Goal: Information Seeking & Learning: Learn about a topic

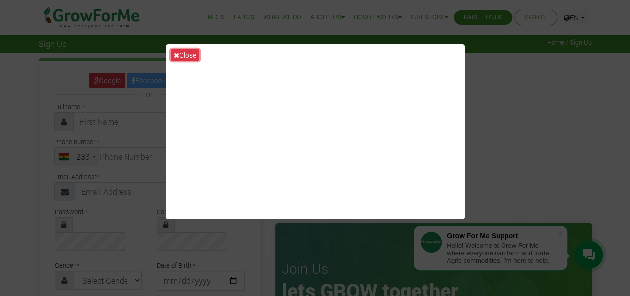
click at [190, 55] on button "Close" at bounding box center [185, 54] width 28 height 11
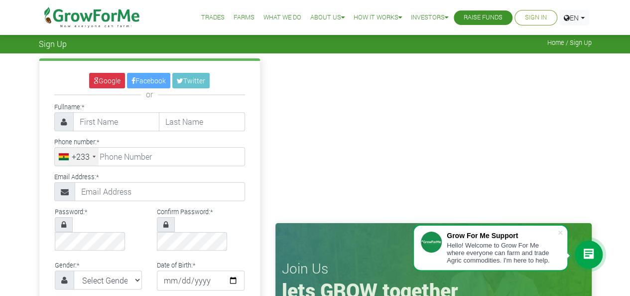
click at [275, 20] on link "What We Do" at bounding box center [283, 17] width 38 height 10
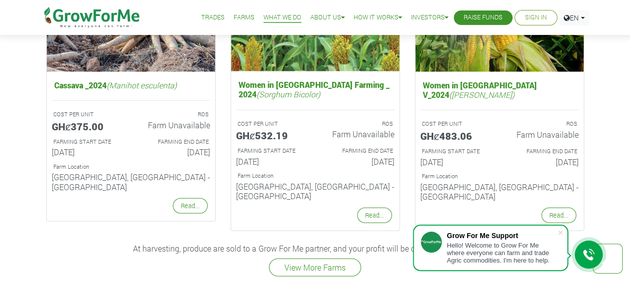
scroll to position [1329, 0]
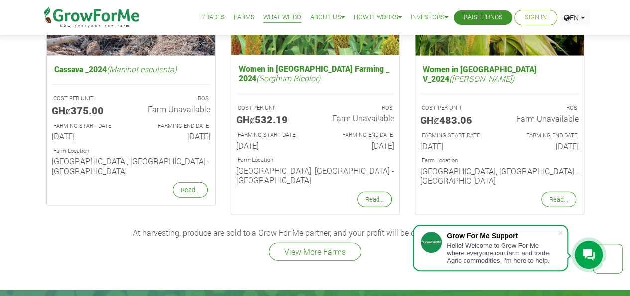
click at [556, 191] on link "Read..." at bounding box center [559, 198] width 35 height 15
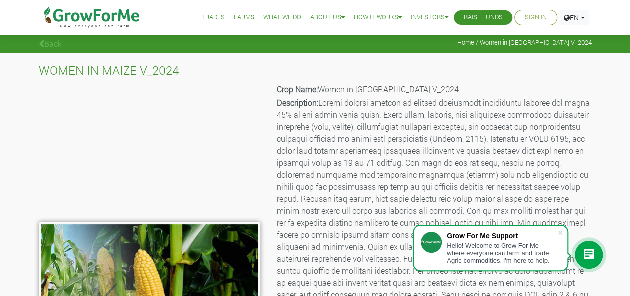
click at [274, 15] on link "What We Do" at bounding box center [283, 17] width 38 height 10
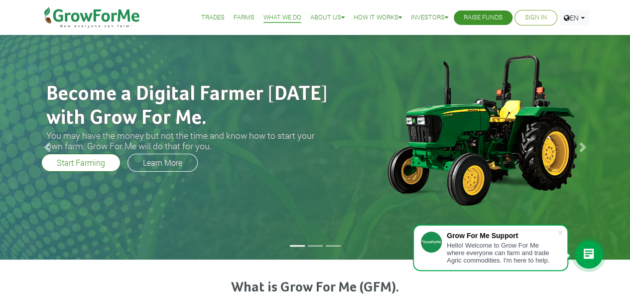
click at [0, 0] on link "FAQ" at bounding box center [0, 0] width 0 height 0
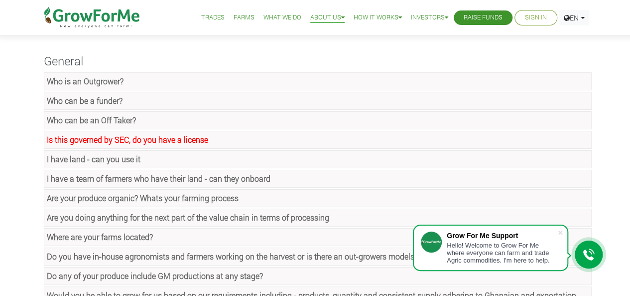
scroll to position [66, 0]
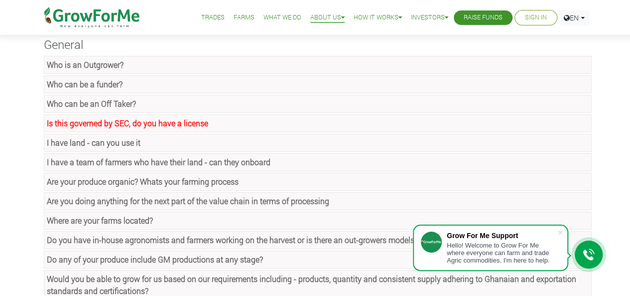
click at [76, 85] on strong "Who can be a funder?" at bounding box center [85, 84] width 76 height 10
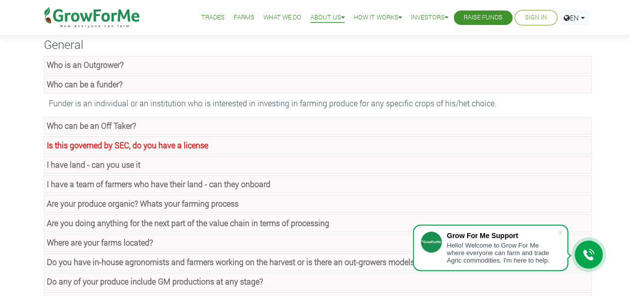
click at [84, 63] on strong "Who is an Outgrower?" at bounding box center [85, 64] width 77 height 10
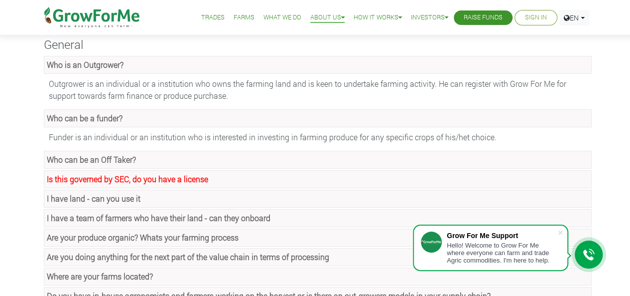
click at [84, 63] on strong "Who is an Outgrower?" at bounding box center [85, 64] width 77 height 10
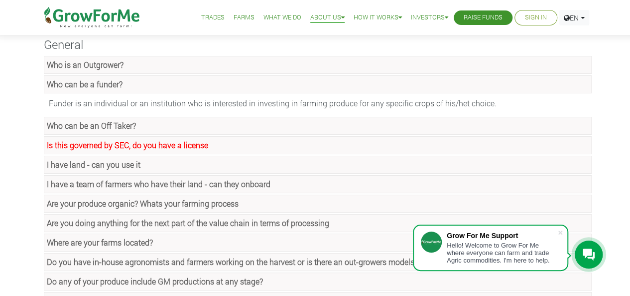
click at [97, 125] on strong "Who can be an Off Taker?" at bounding box center [91, 125] width 89 height 10
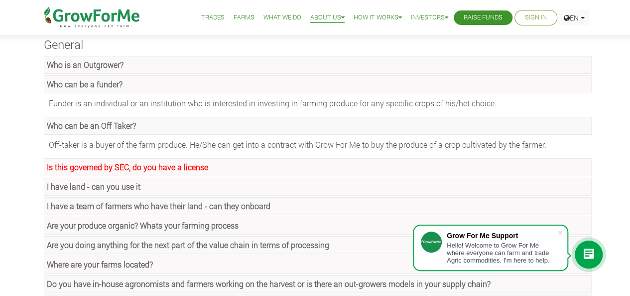
click at [97, 125] on strong "Who can be an Off Taker?" at bounding box center [91, 125] width 89 height 10
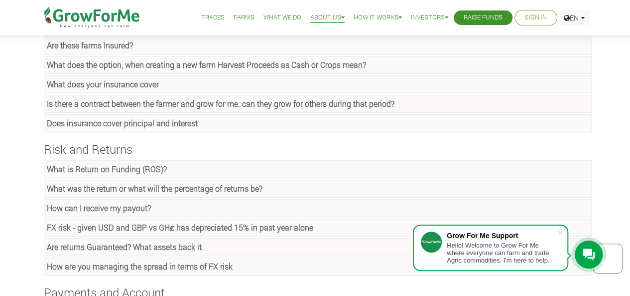
scroll to position [531, 0]
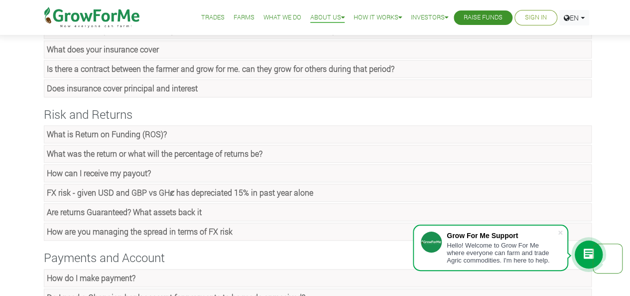
click at [96, 129] on strong "What is Return on Funding (ROS)?" at bounding box center [107, 134] width 120 height 10
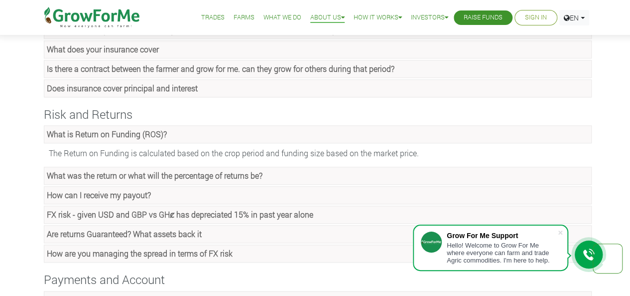
click at [96, 129] on strong "What is Return on Funding (ROS)?" at bounding box center [107, 134] width 120 height 10
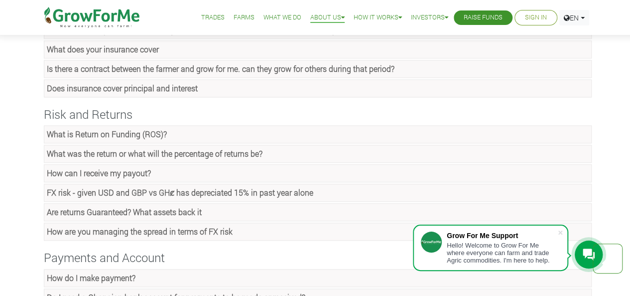
click at [105, 148] on strong "What was the return or what will the percentage of returns be?" at bounding box center [155, 153] width 216 height 10
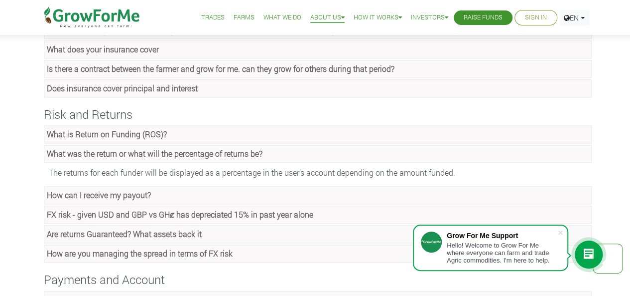
click at [105, 148] on strong "What was the return or what will the percentage of returns be?" at bounding box center [155, 153] width 216 height 10
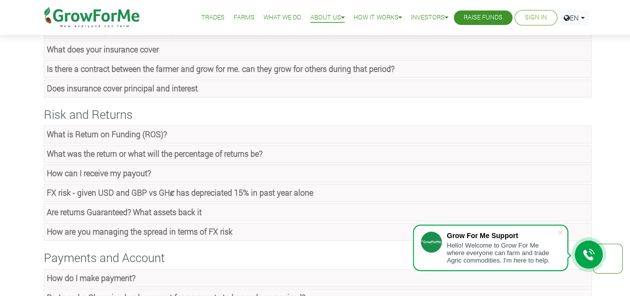
click at [123, 188] on strong "FX risk - given USD and GBP vs GHȼ has depreciated 15% in past year alone" at bounding box center [180, 192] width 267 height 10
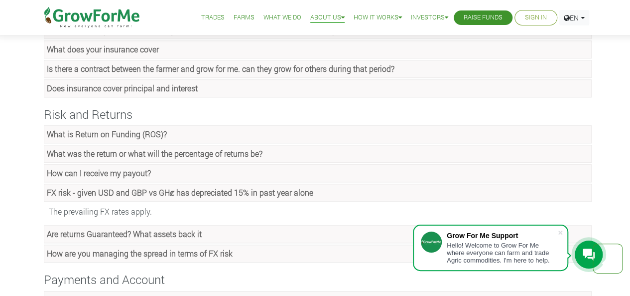
click at [123, 188] on strong "FX risk - given USD and GBP vs GHȼ has depreciated 15% in past year alone" at bounding box center [180, 192] width 267 height 10
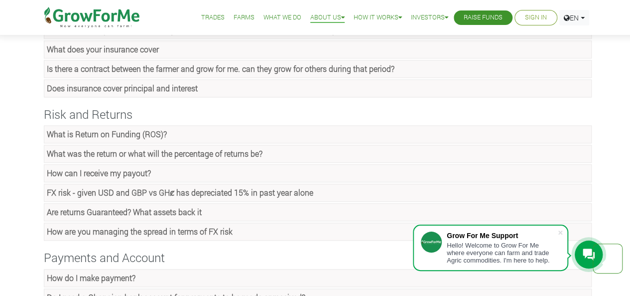
click at [123, 222] on link "How are you managing the spread in terms of FX risk" at bounding box center [318, 231] width 548 height 18
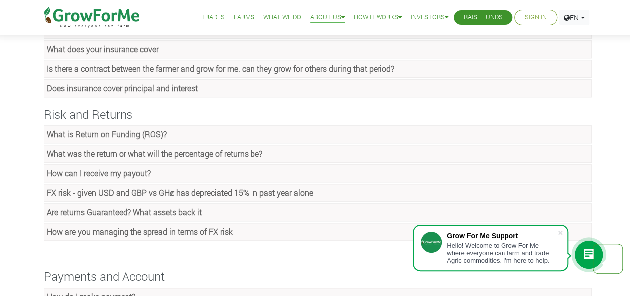
click at [122, 208] on link "Are returns Guaranteed? What assets back it" at bounding box center [318, 212] width 548 height 18
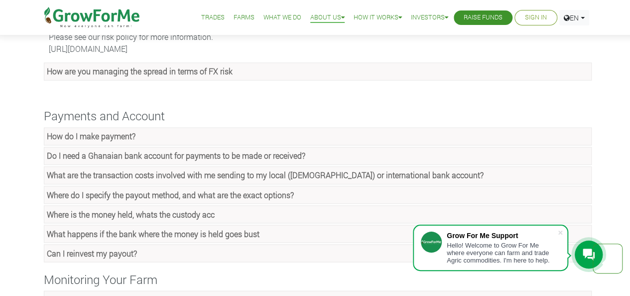
scroll to position [797, 0]
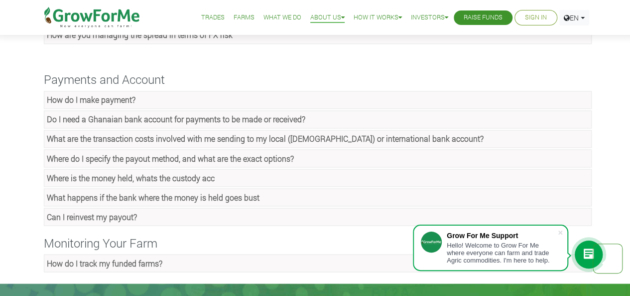
click at [84, 94] on strong "How do I make payment?" at bounding box center [91, 99] width 89 height 10
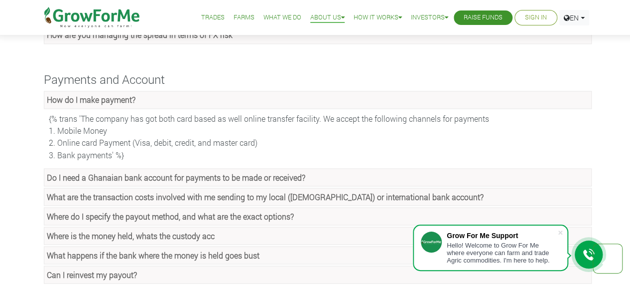
click at [136, 171] on strong "Do I need a Ghanaian bank account for payments to be made or received?" at bounding box center [176, 176] width 259 height 10
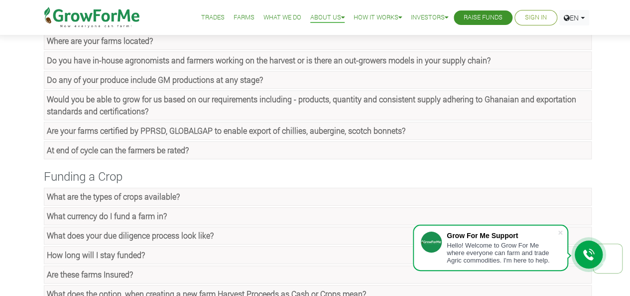
scroll to position [266, 0]
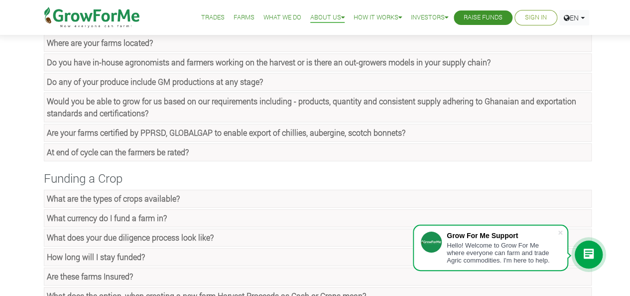
click at [140, 193] on strong "What are the types of crops available?" at bounding box center [113, 198] width 133 height 10
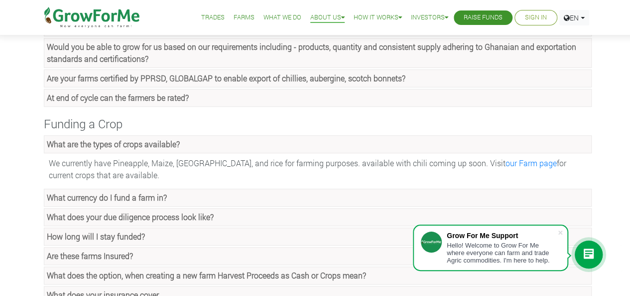
scroll to position [399, 0]
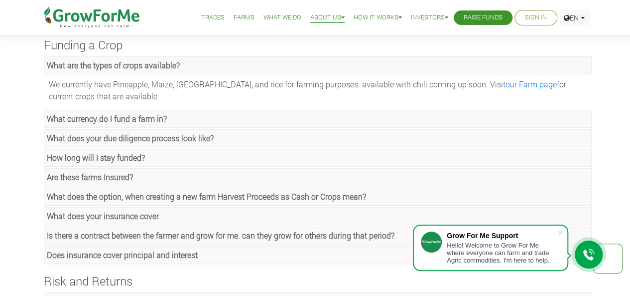
click at [133, 115] on strong "What currency do I fund a farm in?" at bounding box center [107, 118] width 120 height 10
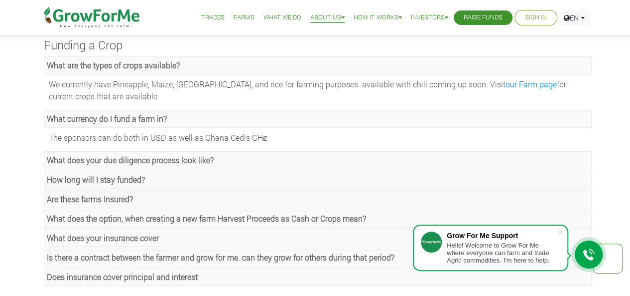
click at [161, 157] on strong "What does your due diligence process look like?" at bounding box center [130, 160] width 167 height 10
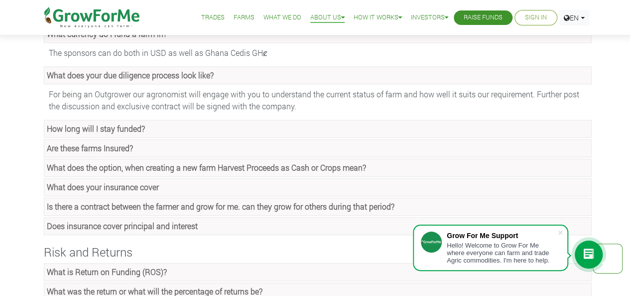
scroll to position [531, 0]
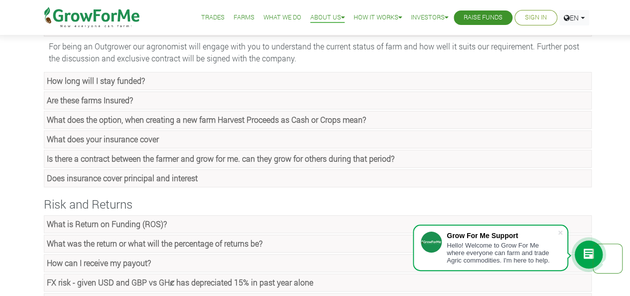
click at [101, 75] on strong "How long will I stay funded?" at bounding box center [96, 80] width 98 height 10
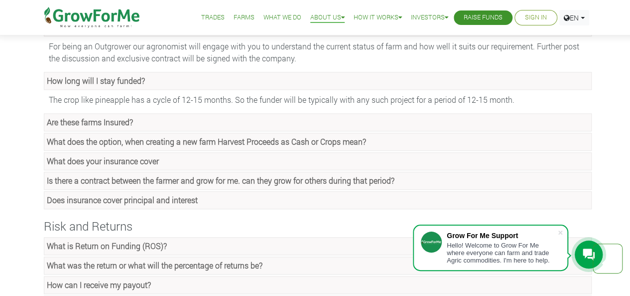
click at [105, 121] on link "Are these farms Insured?" at bounding box center [318, 122] width 548 height 18
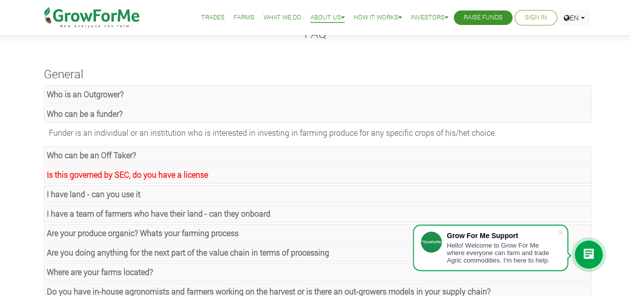
scroll to position [0, 0]
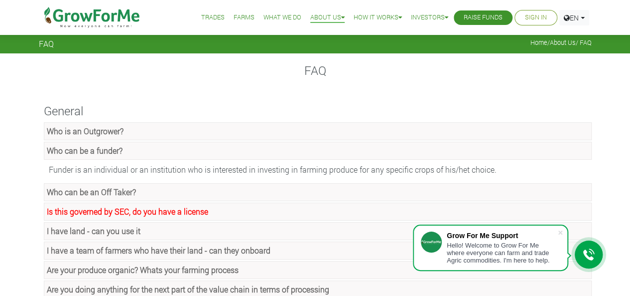
click at [278, 24] on li "What We Do" at bounding box center [282, 17] width 45 height 35
click at [278, 19] on link "What We Do" at bounding box center [283, 17] width 38 height 10
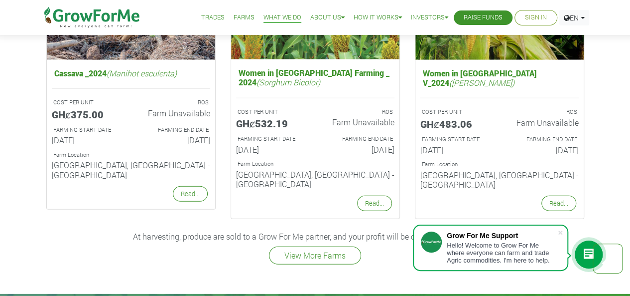
scroll to position [1292, 0]
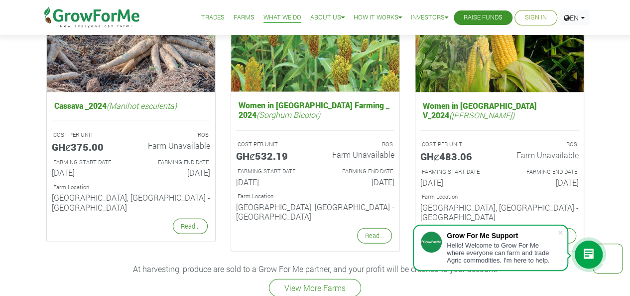
click at [304, 279] on link "View More Farms" at bounding box center [315, 288] width 92 height 18
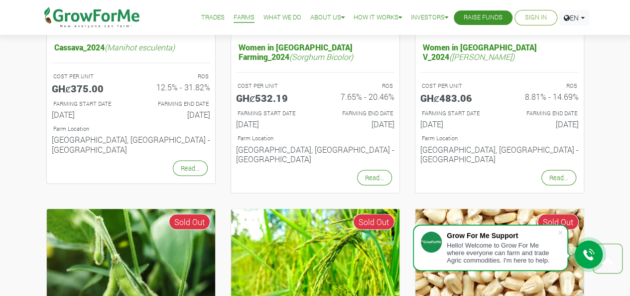
scroll to position [1063, 0]
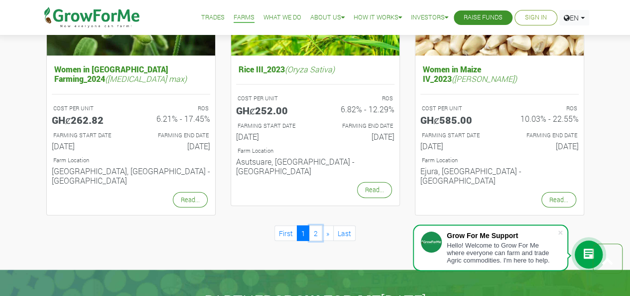
click at [314, 225] on link "2" at bounding box center [316, 232] width 13 height 15
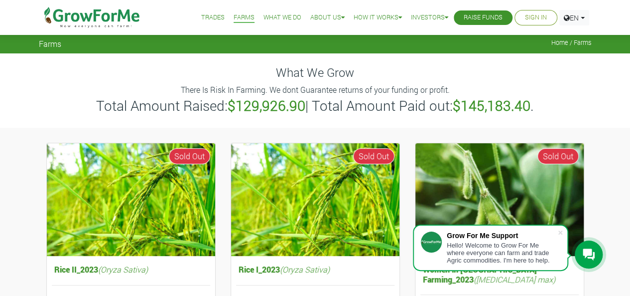
click at [311, 184] on img at bounding box center [315, 199] width 168 height 113
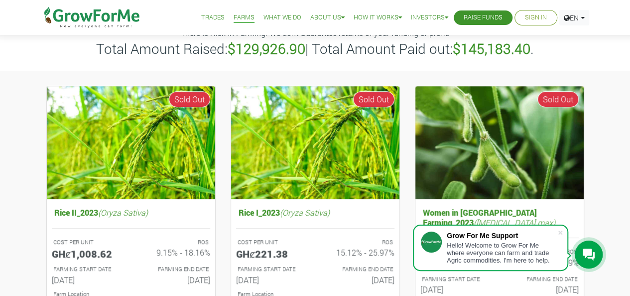
scroll to position [133, 0]
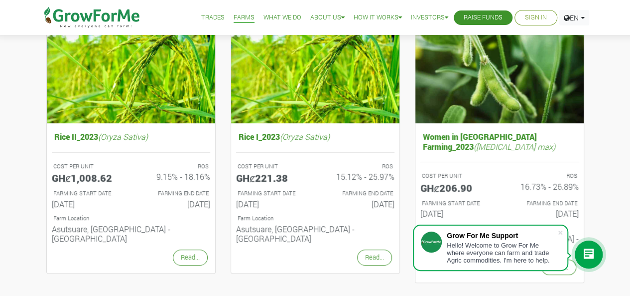
click at [197, 249] on link "Read..." at bounding box center [190, 256] width 35 height 15
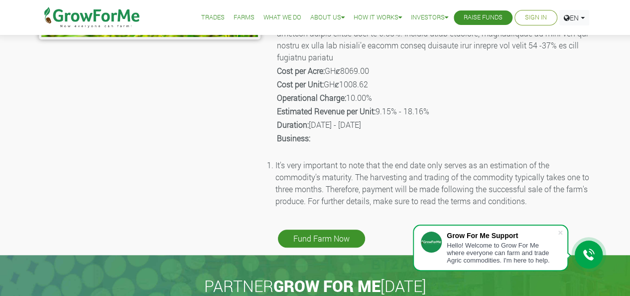
scroll to position [399, 0]
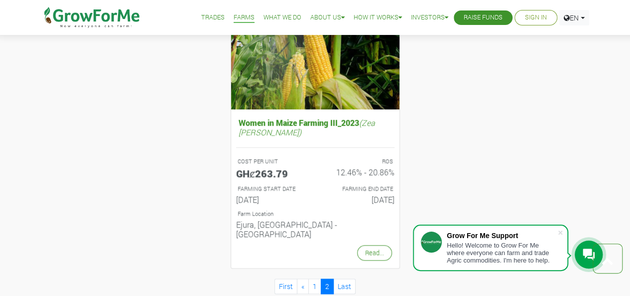
scroll to position [568, 0]
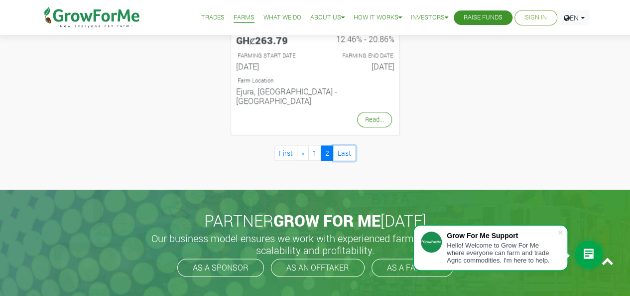
click at [339, 145] on link "Last" at bounding box center [344, 152] width 22 height 15
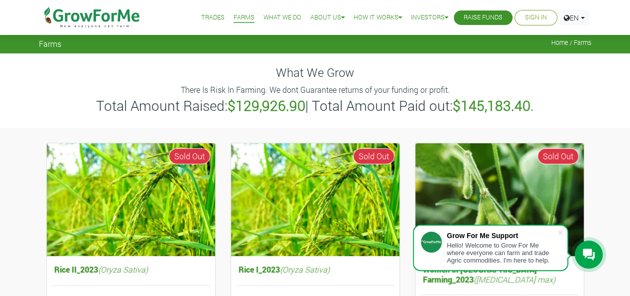
click at [204, 15] on link "Trades" at bounding box center [212, 17] width 23 height 10
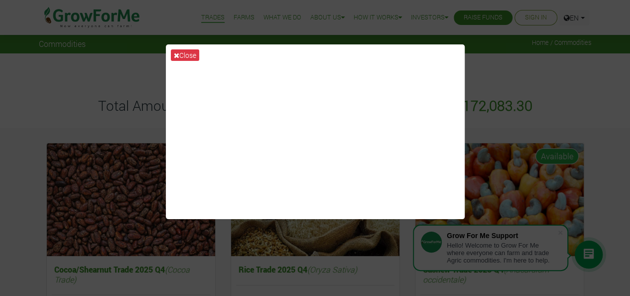
click at [118, 93] on div "Close" at bounding box center [315, 148] width 630 height 296
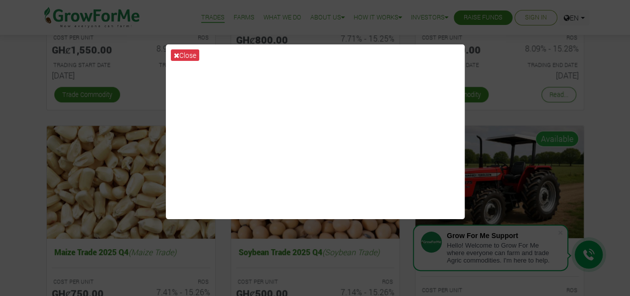
scroll to position [399, 0]
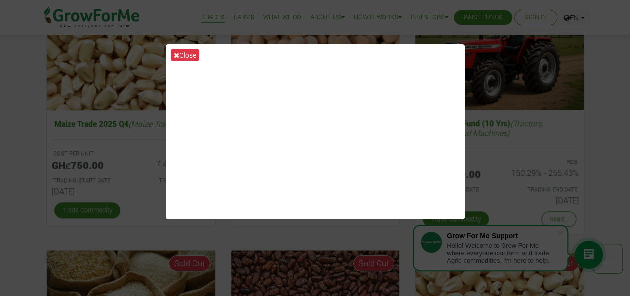
click at [133, 81] on div "Close" at bounding box center [315, 148] width 630 height 296
click at [140, 25] on div "Close" at bounding box center [315, 148] width 630 height 296
click at [193, 51] on button "Close" at bounding box center [185, 54] width 28 height 11
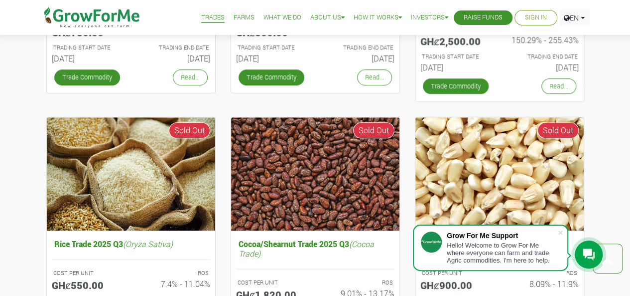
scroll to position [465, 0]
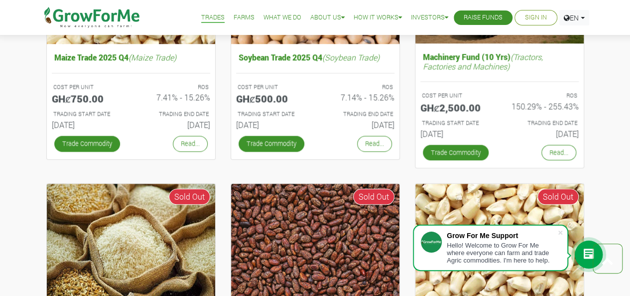
click at [454, 152] on link "Trade Commodity" at bounding box center [456, 152] width 66 height 15
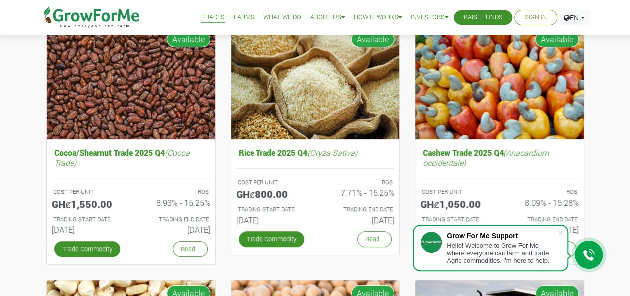
scroll to position [133, 0]
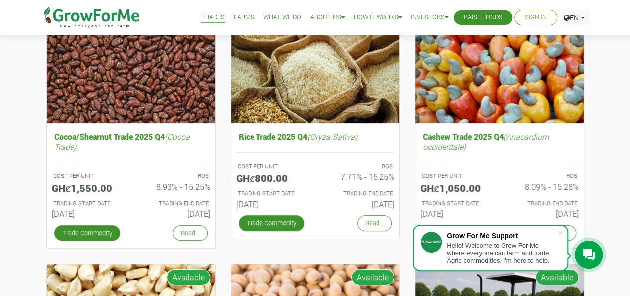
click at [560, 232] on span at bounding box center [561, 232] width 10 height 10
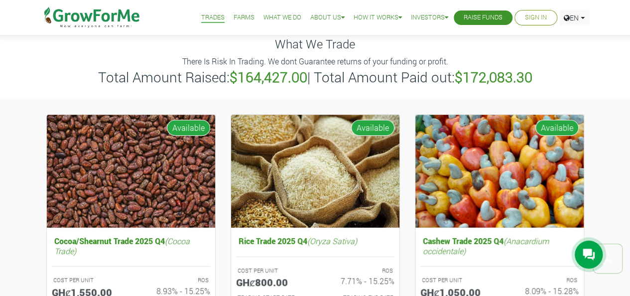
scroll to position [0, 0]
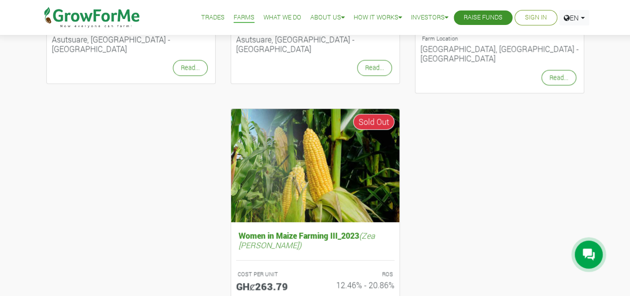
scroll to position [399, 0]
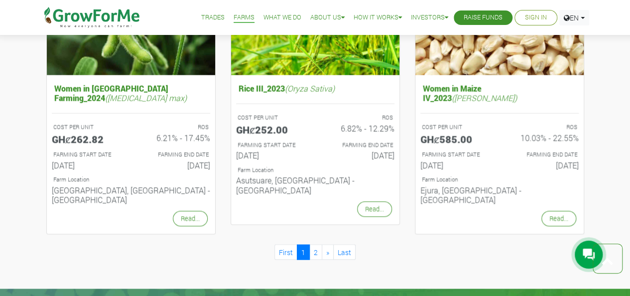
scroll to position [928, 0]
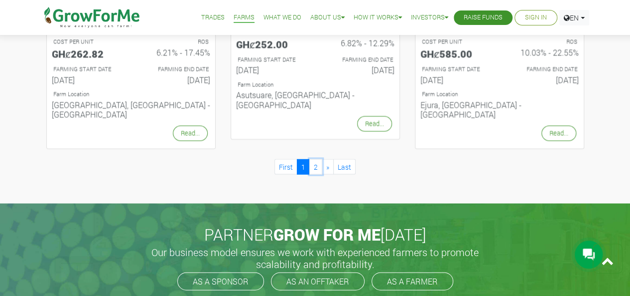
click at [316, 158] on link "2" at bounding box center [316, 165] width 13 height 15
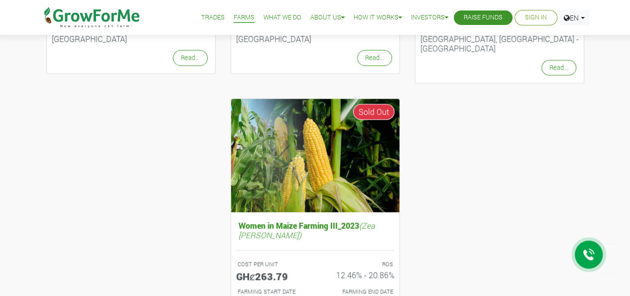
scroll to position [598, 0]
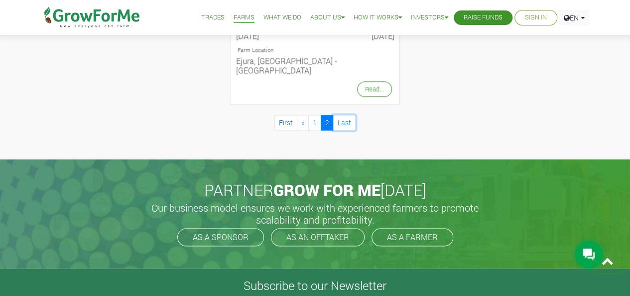
click at [346, 115] on link "Last" at bounding box center [344, 122] width 22 height 15
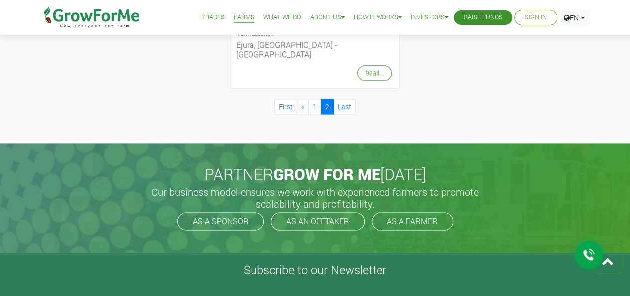
scroll to position [598, 0]
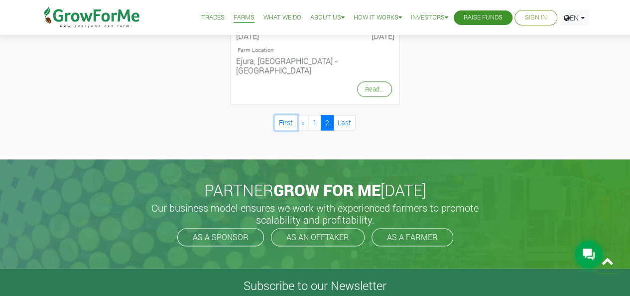
click at [286, 115] on link "First" at bounding box center [286, 122] width 23 height 15
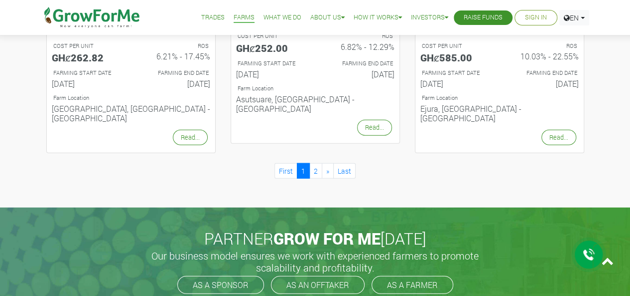
scroll to position [1129, 0]
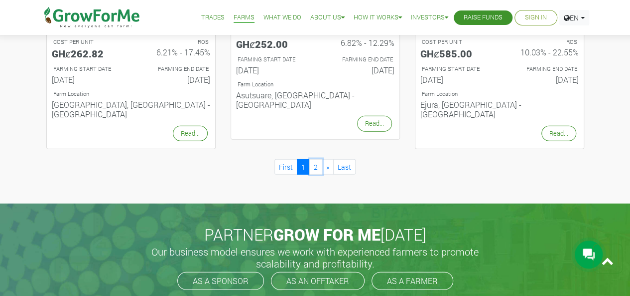
click at [318, 159] on link "2" at bounding box center [316, 166] width 13 height 15
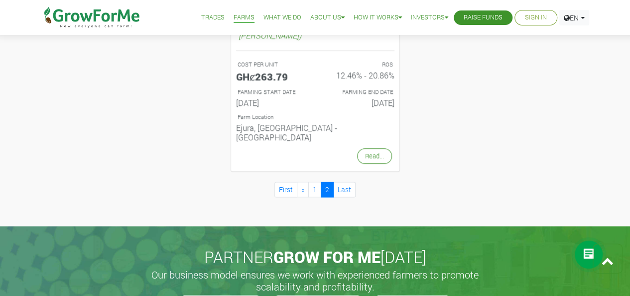
scroll to position [598, 0]
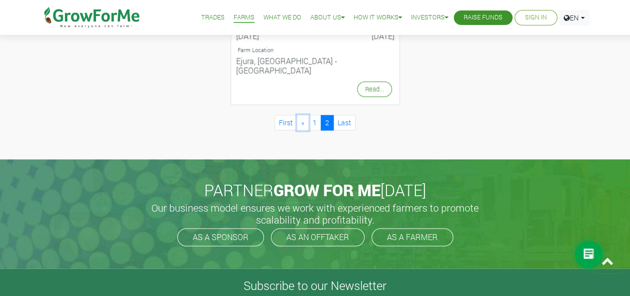
click at [302, 118] on span "«" at bounding box center [303, 122] width 3 height 9
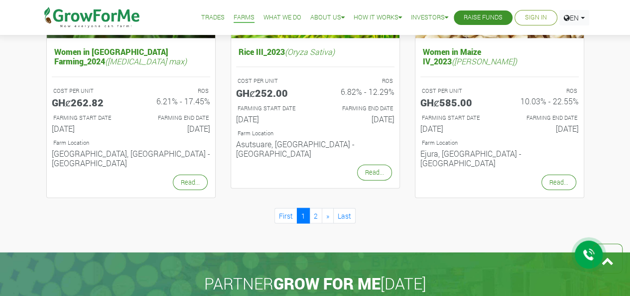
scroll to position [1063, 0]
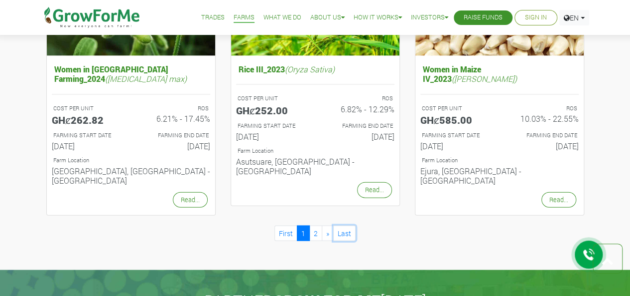
click at [342, 225] on link "Last" at bounding box center [344, 232] width 22 height 15
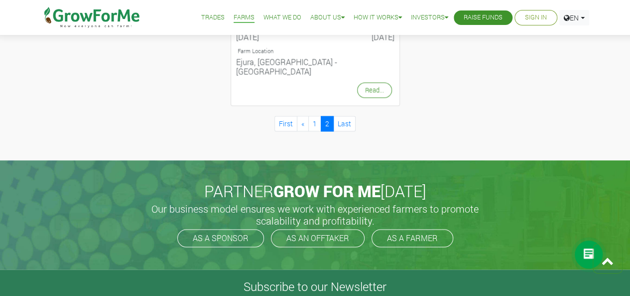
scroll to position [598, 0]
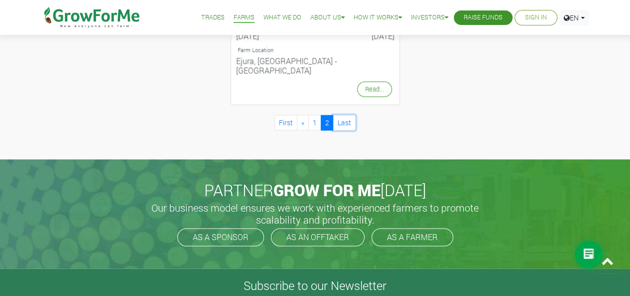
click at [338, 115] on link "Last" at bounding box center [344, 122] width 22 height 15
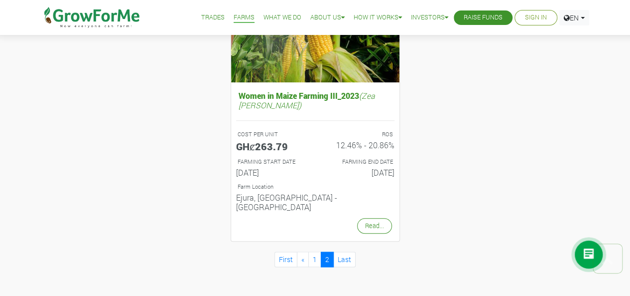
scroll to position [531, 0]
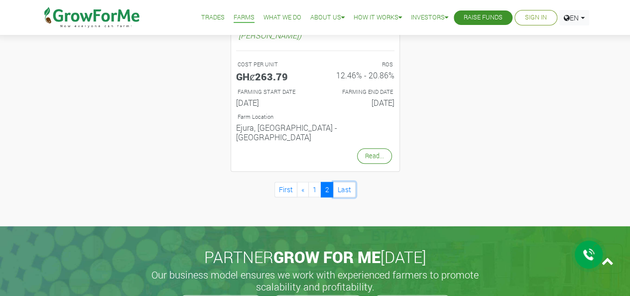
click at [349, 181] on link "Last" at bounding box center [344, 188] width 22 height 15
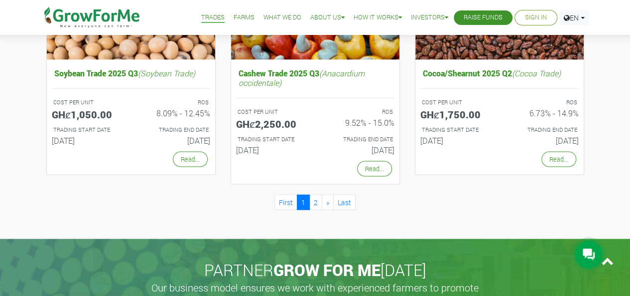
scroll to position [997, 0]
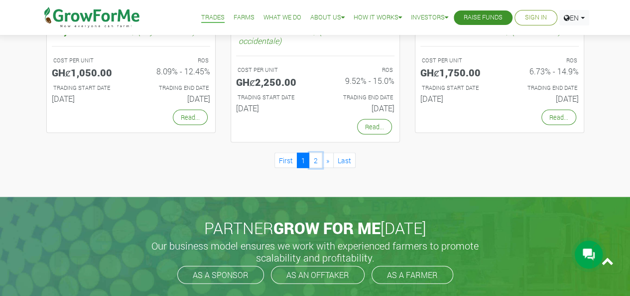
click at [320, 155] on link "2" at bounding box center [316, 160] width 13 height 15
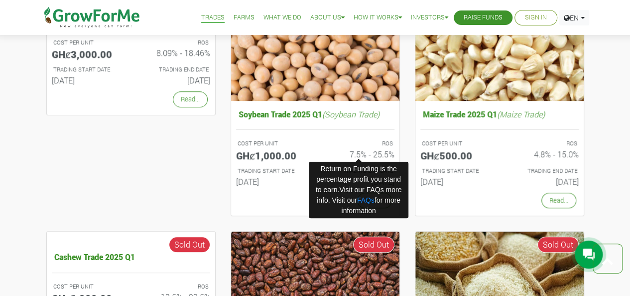
scroll to position [531, 0]
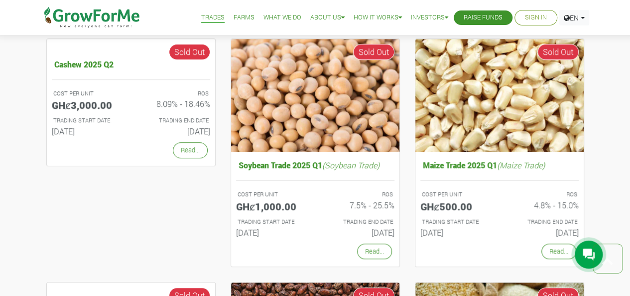
scroll to position [332, 0]
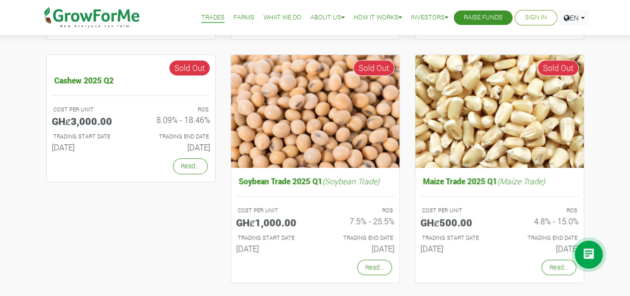
click at [116, 224] on div "Cashew 2025 Q2 COST PER UNIT GHȼ3,000.00 ROS 8.09% - 18.46% TRADING START DATE …" at bounding box center [131, 171] width 184 height 234
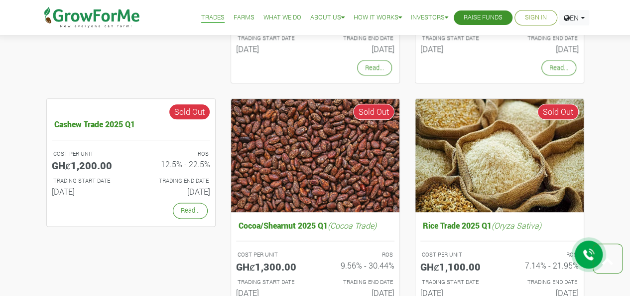
scroll to position [664, 0]
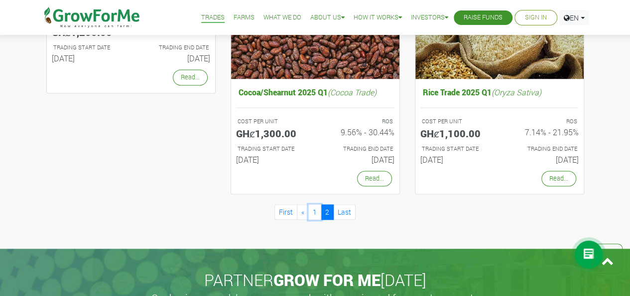
click at [318, 211] on link "1" at bounding box center [315, 211] width 13 height 15
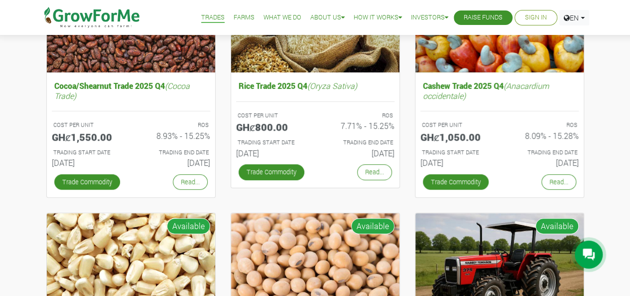
scroll to position [199, 0]
